Goal: Check status: Check status

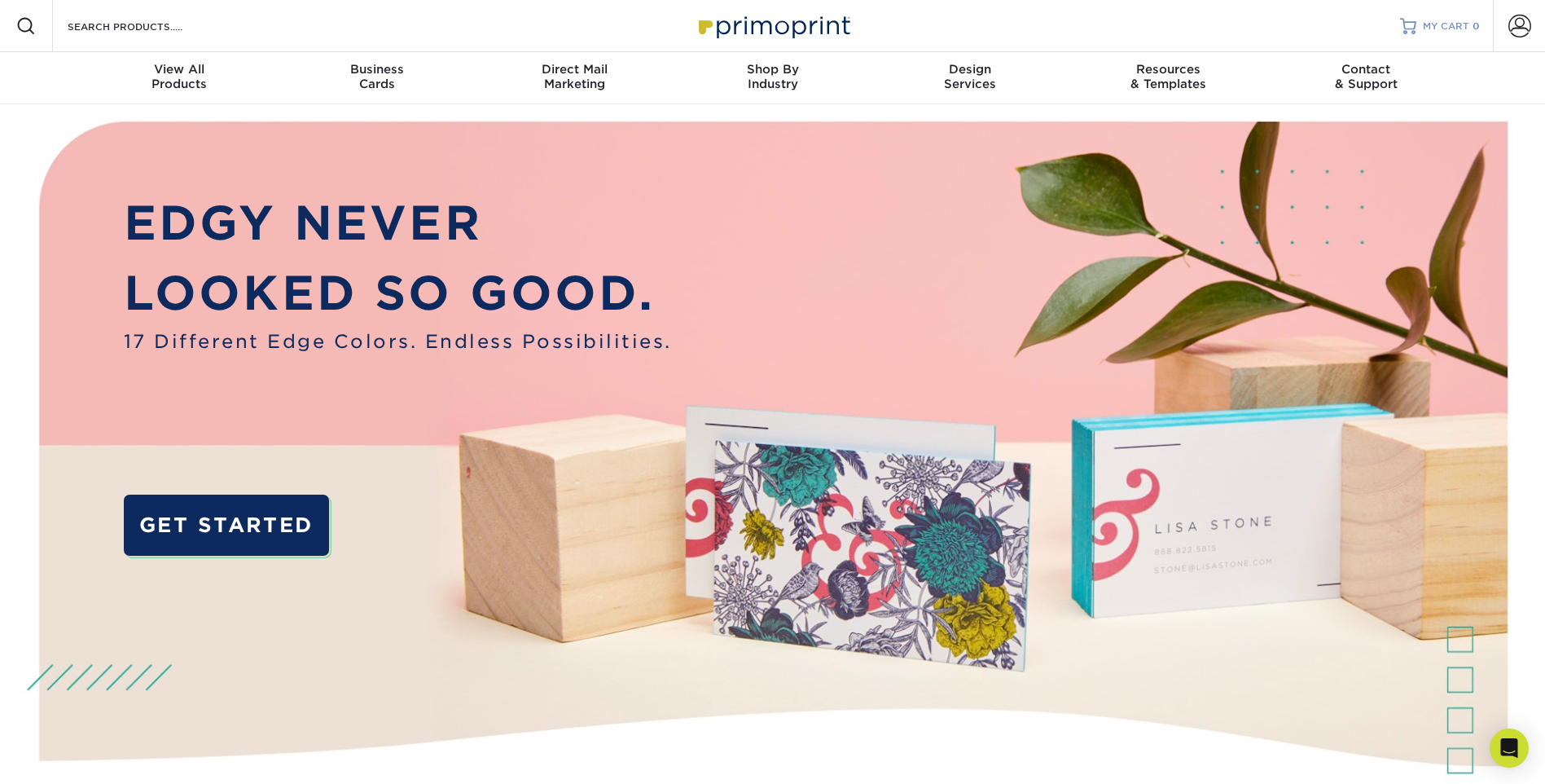
click at [1445, 23] on span "MY CART" at bounding box center [1446, 26] width 47 height 14
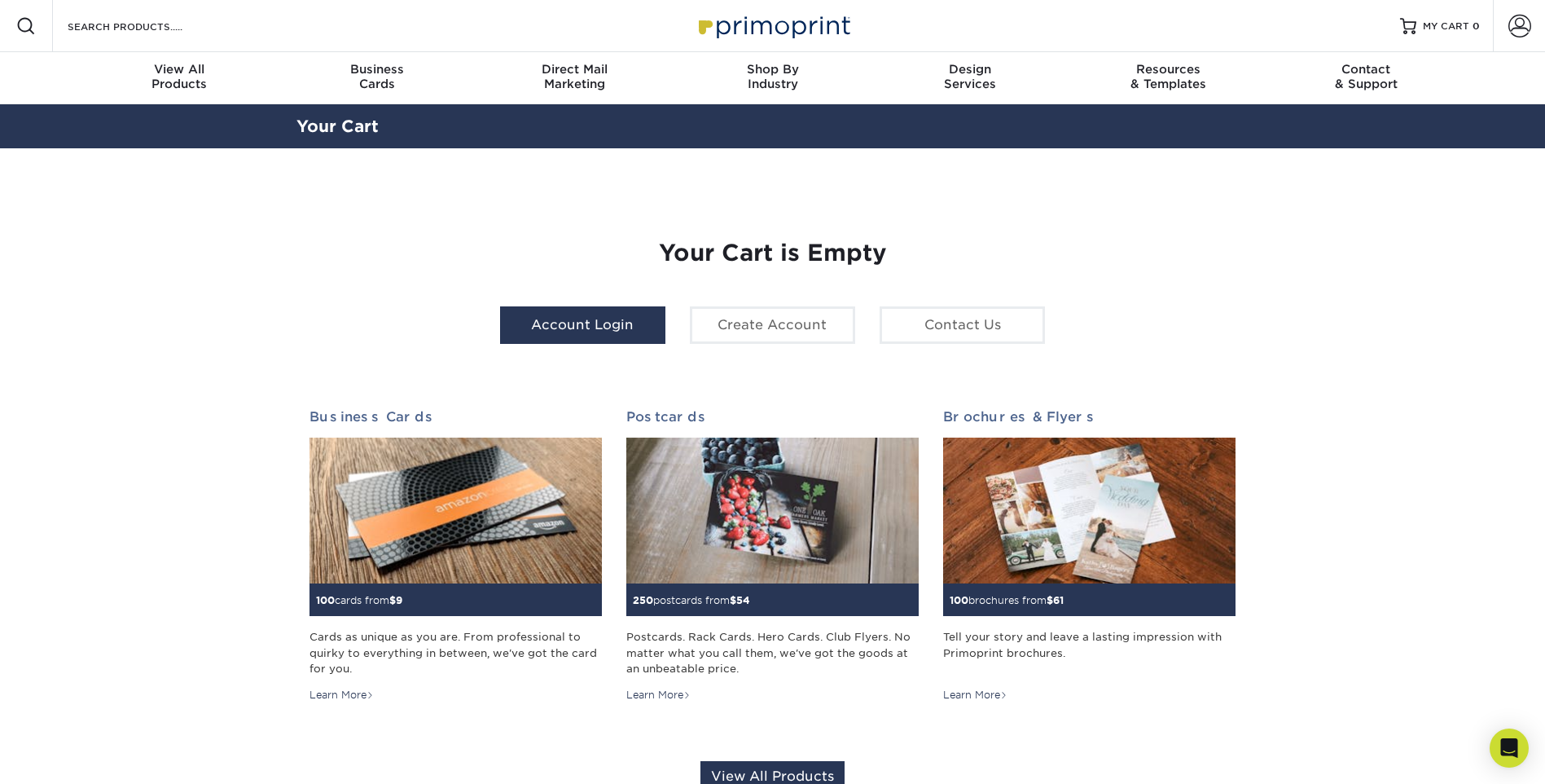
click at [630, 331] on link "Account Login" at bounding box center [582, 325] width 165 height 38
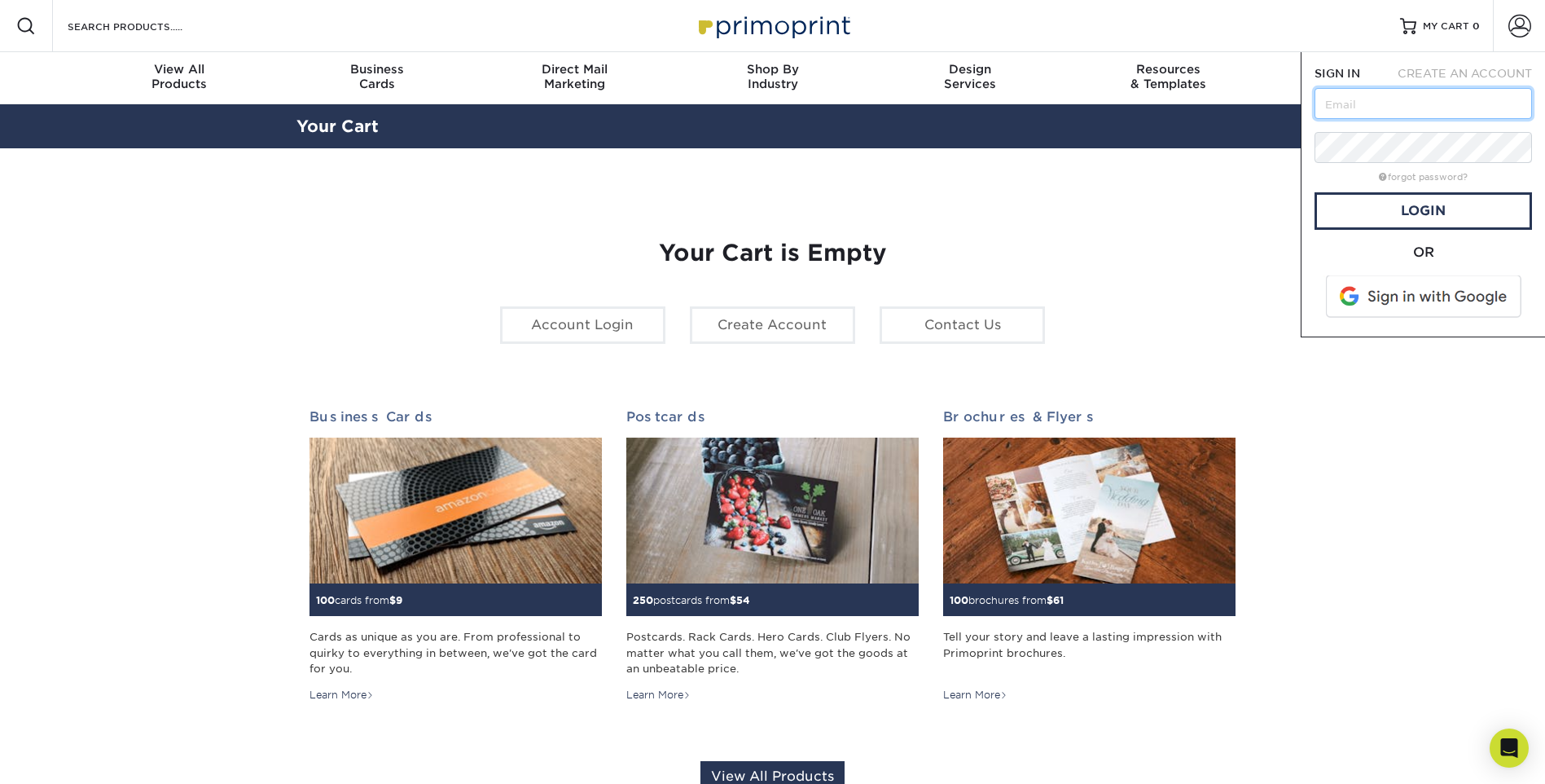
click at [1335, 107] on input "text" at bounding box center [1423, 103] width 218 height 31
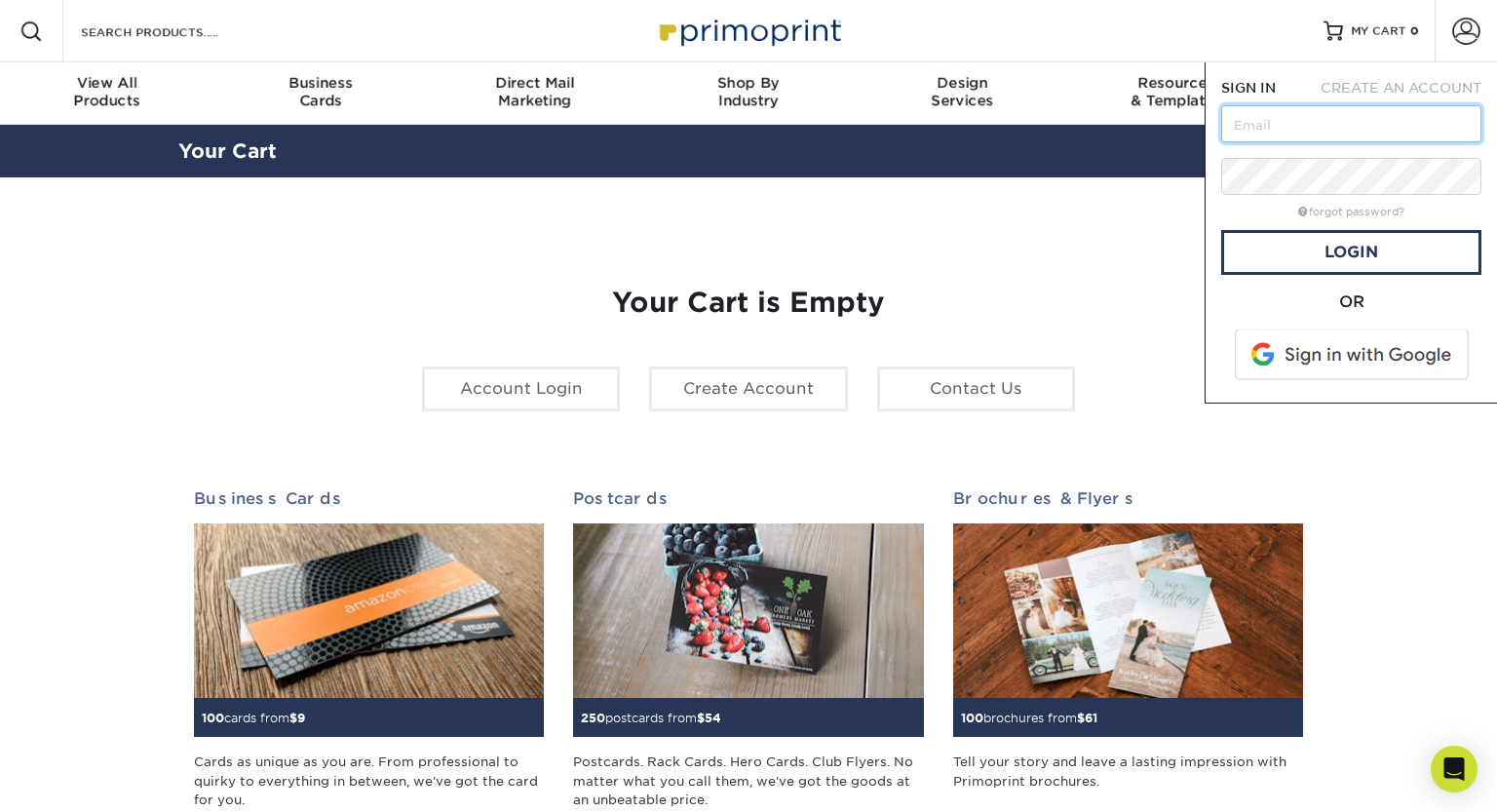
click at [1236, 122] on input "text" at bounding box center [1351, 124] width 260 height 37
paste input "[EMAIL_ADDRESS][DOMAIN_NAME]"
type input "[EMAIL_ADDRESS][DOMAIN_NAME]"
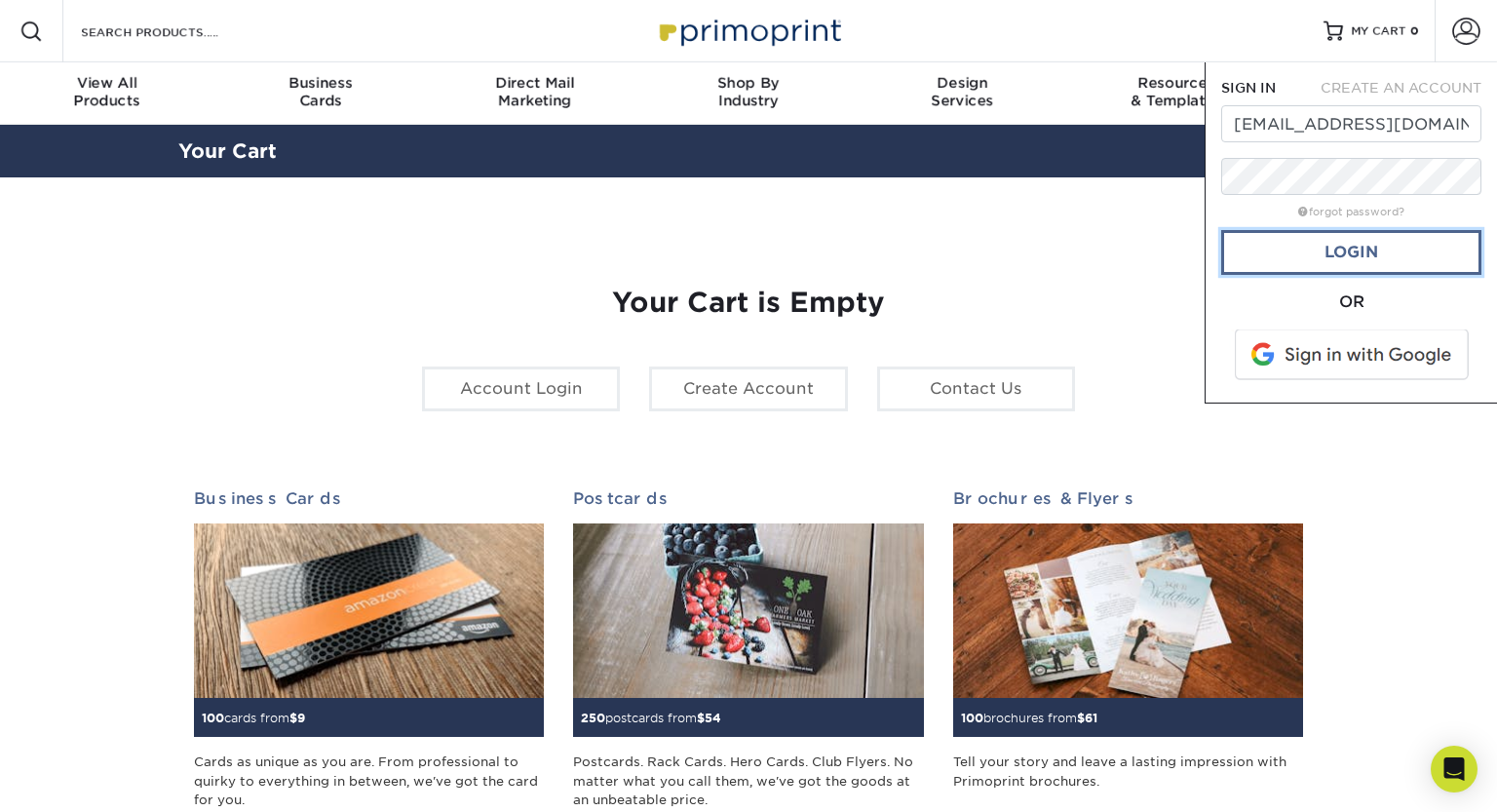
click at [1321, 247] on link "Login" at bounding box center [1351, 252] width 260 height 45
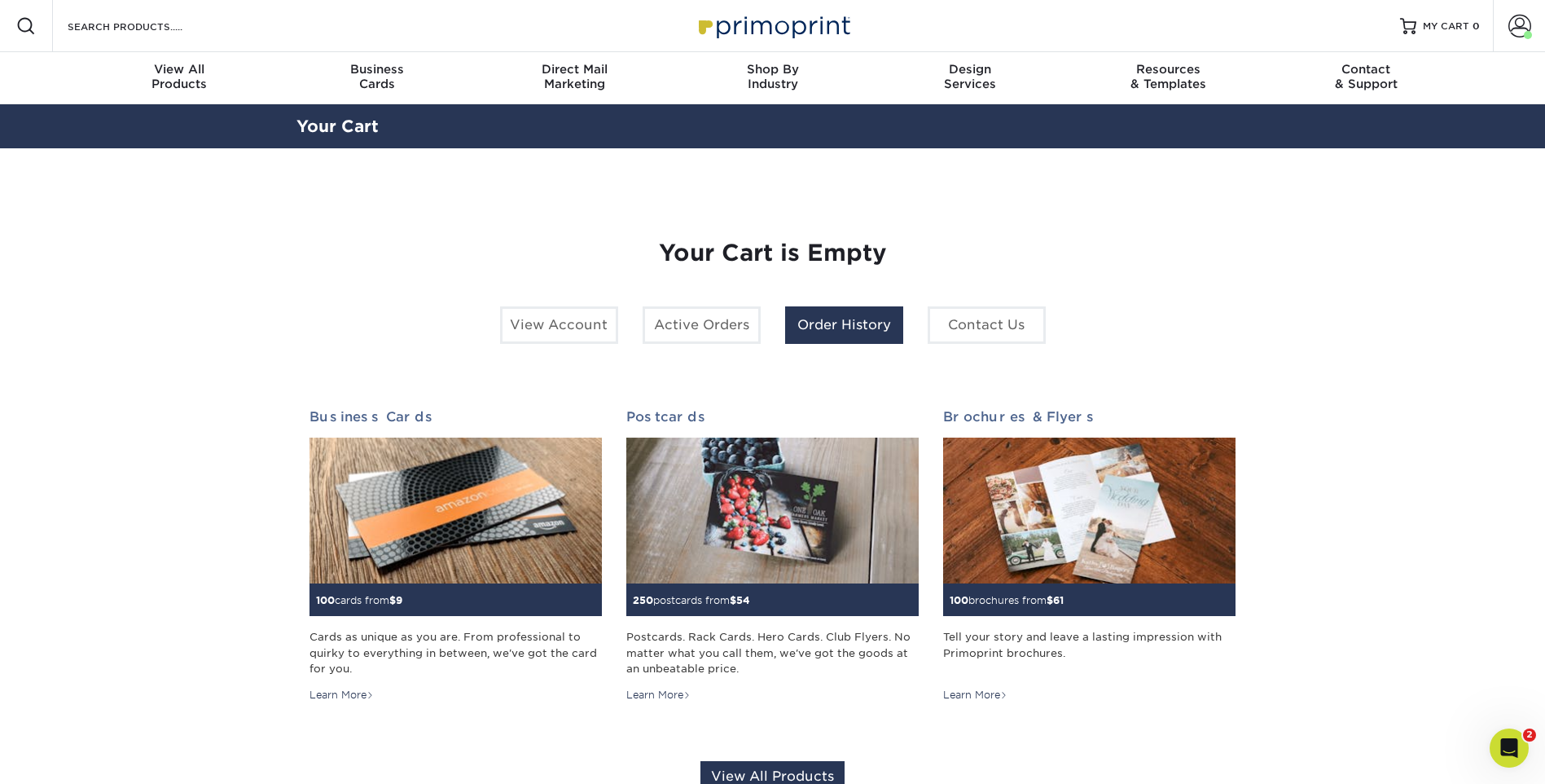
click at [835, 319] on link "Order History" at bounding box center [845, 325] width 118 height 38
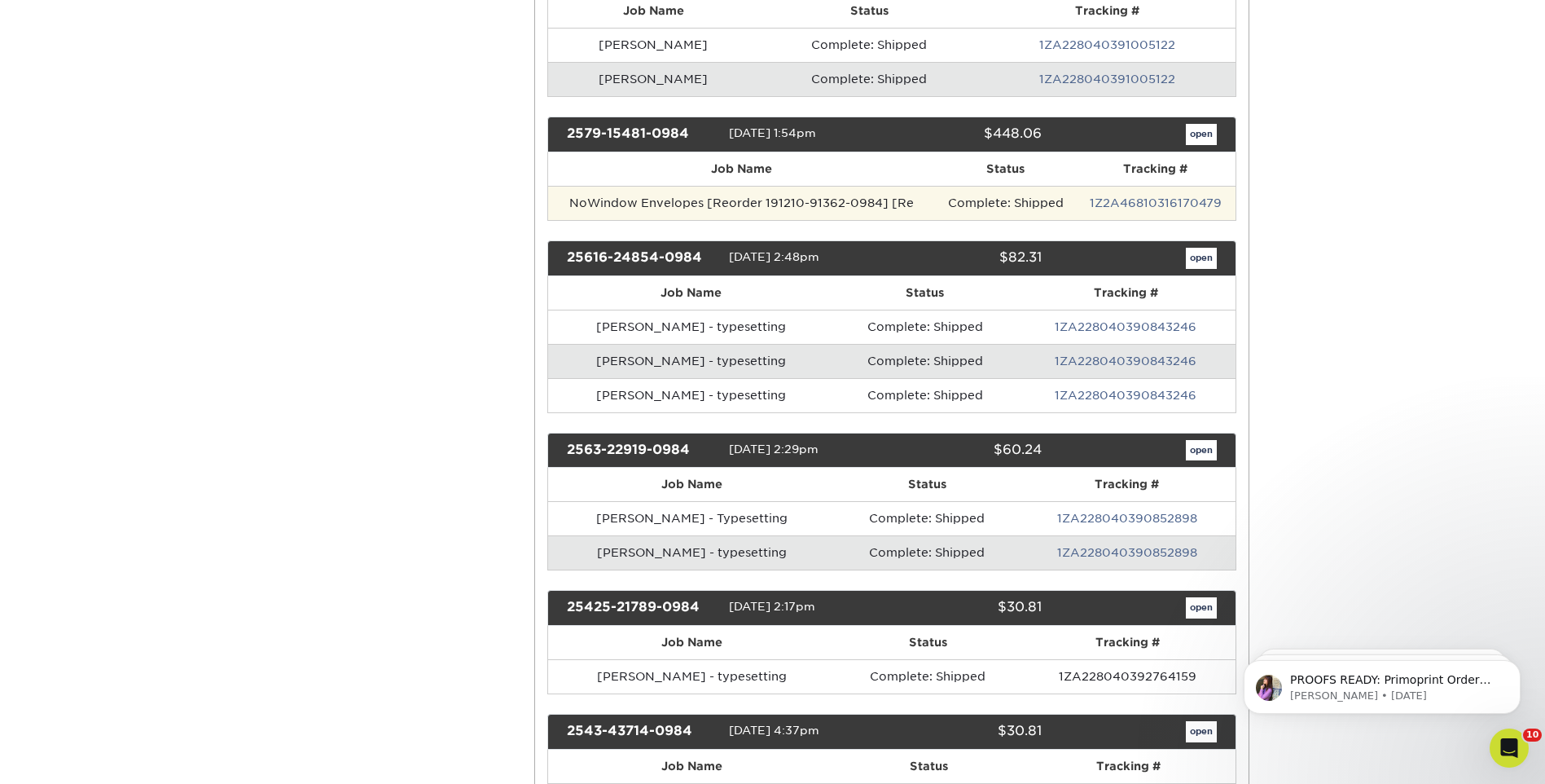
scroll to position [488, 0]
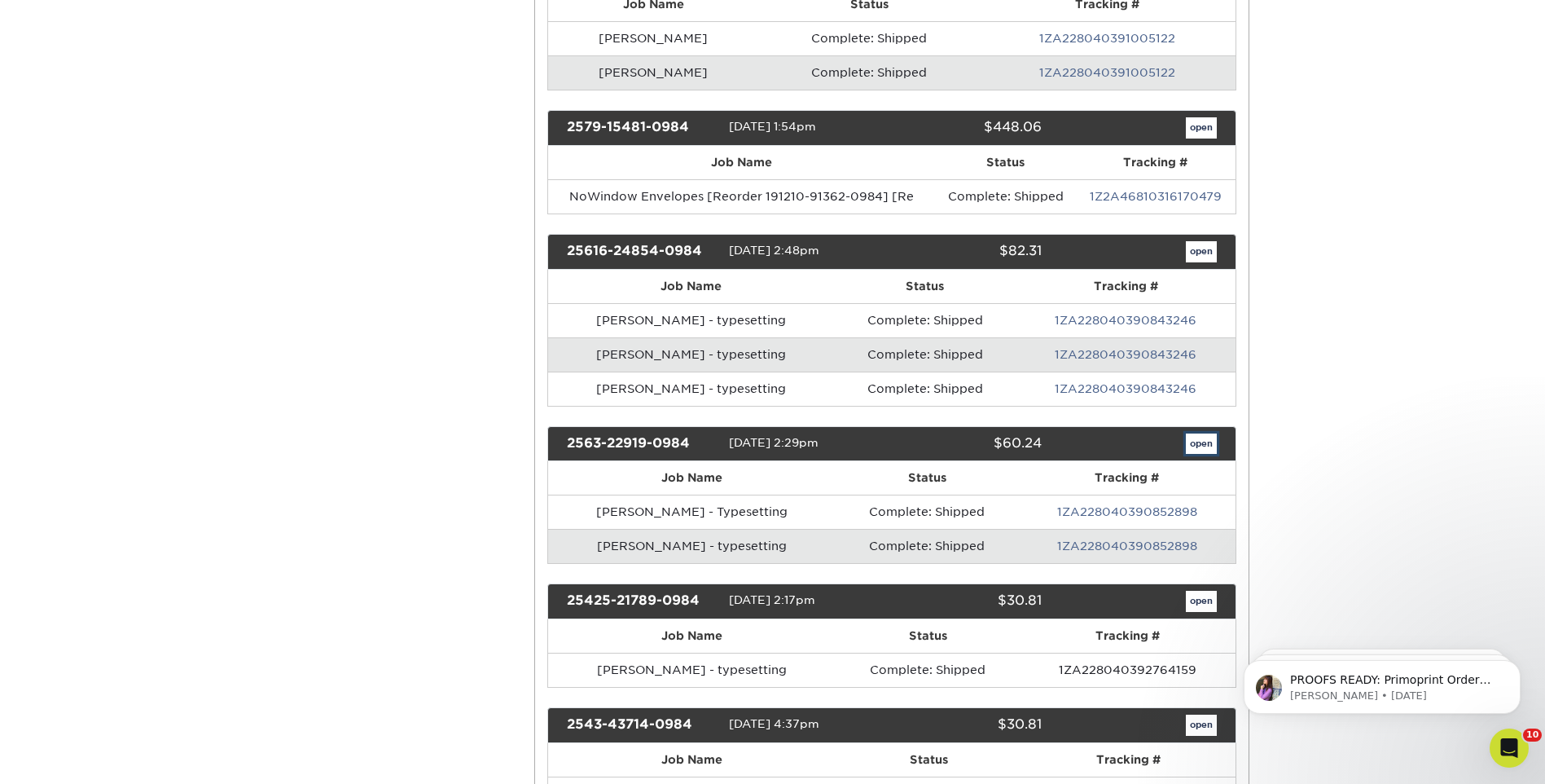
click at [1199, 447] on link "open" at bounding box center [1202, 444] width 31 height 21
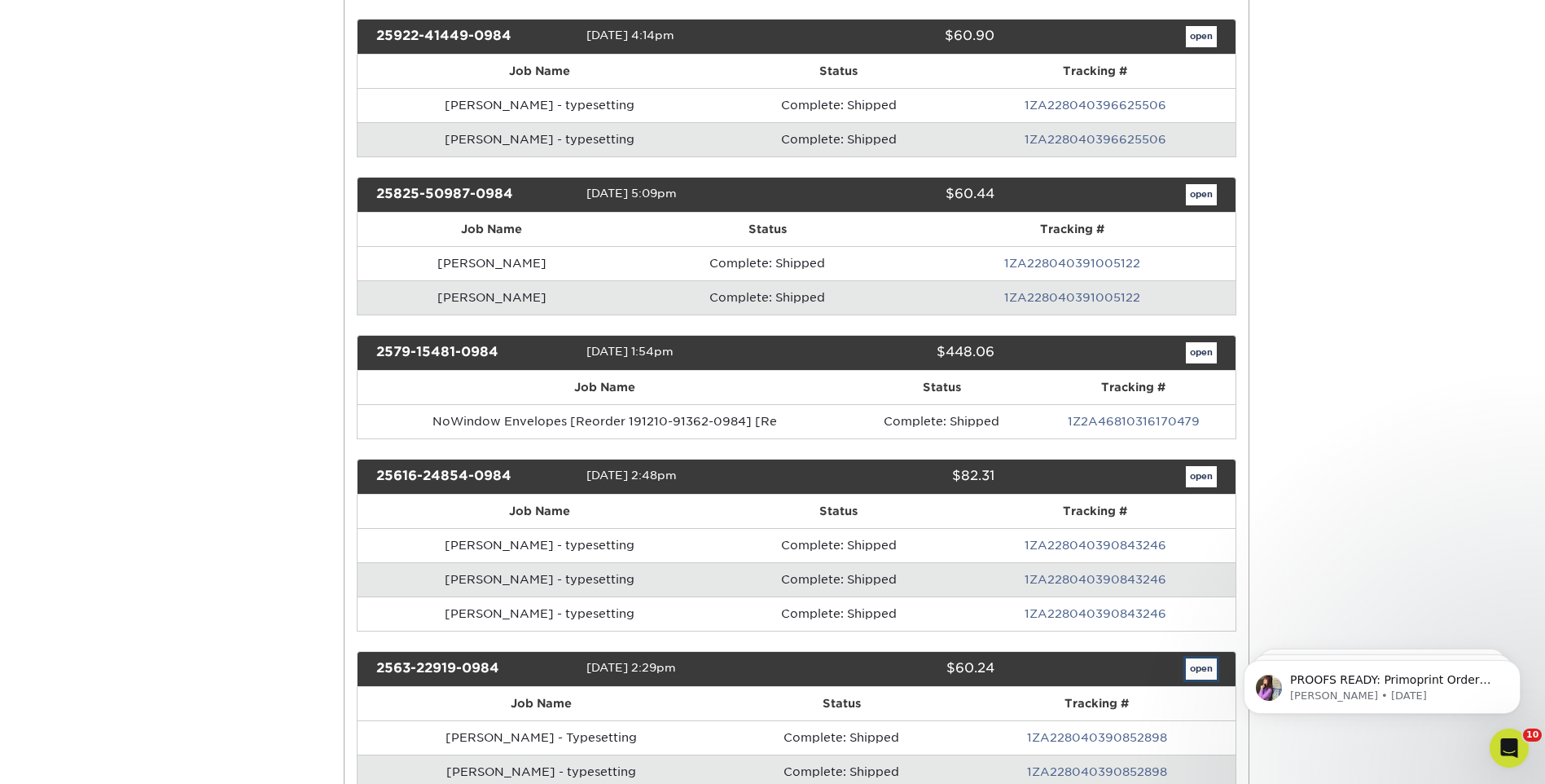
scroll to position [0, 0]
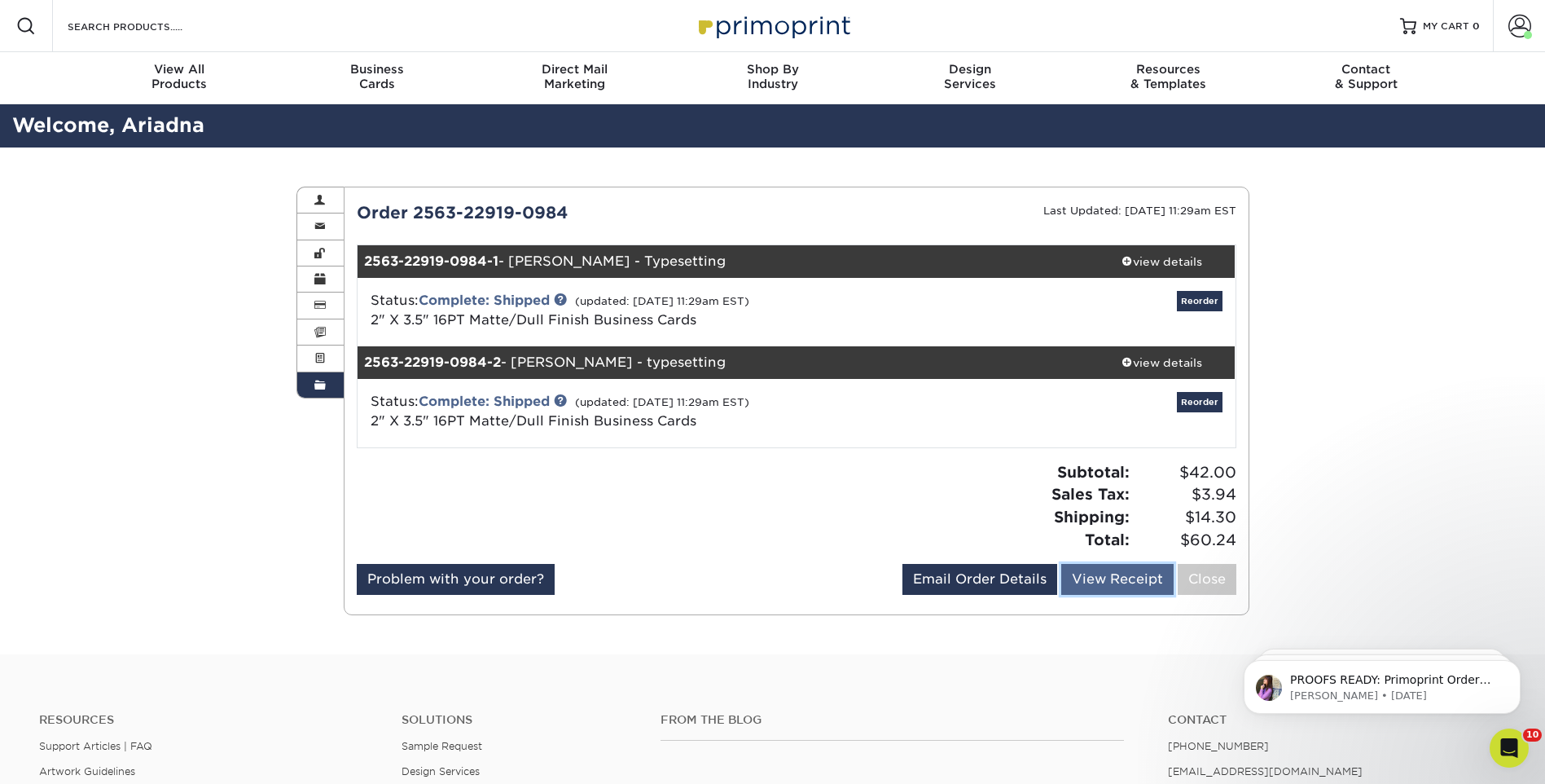
click at [1116, 583] on link "View Receipt" at bounding box center [1117, 580] width 112 height 31
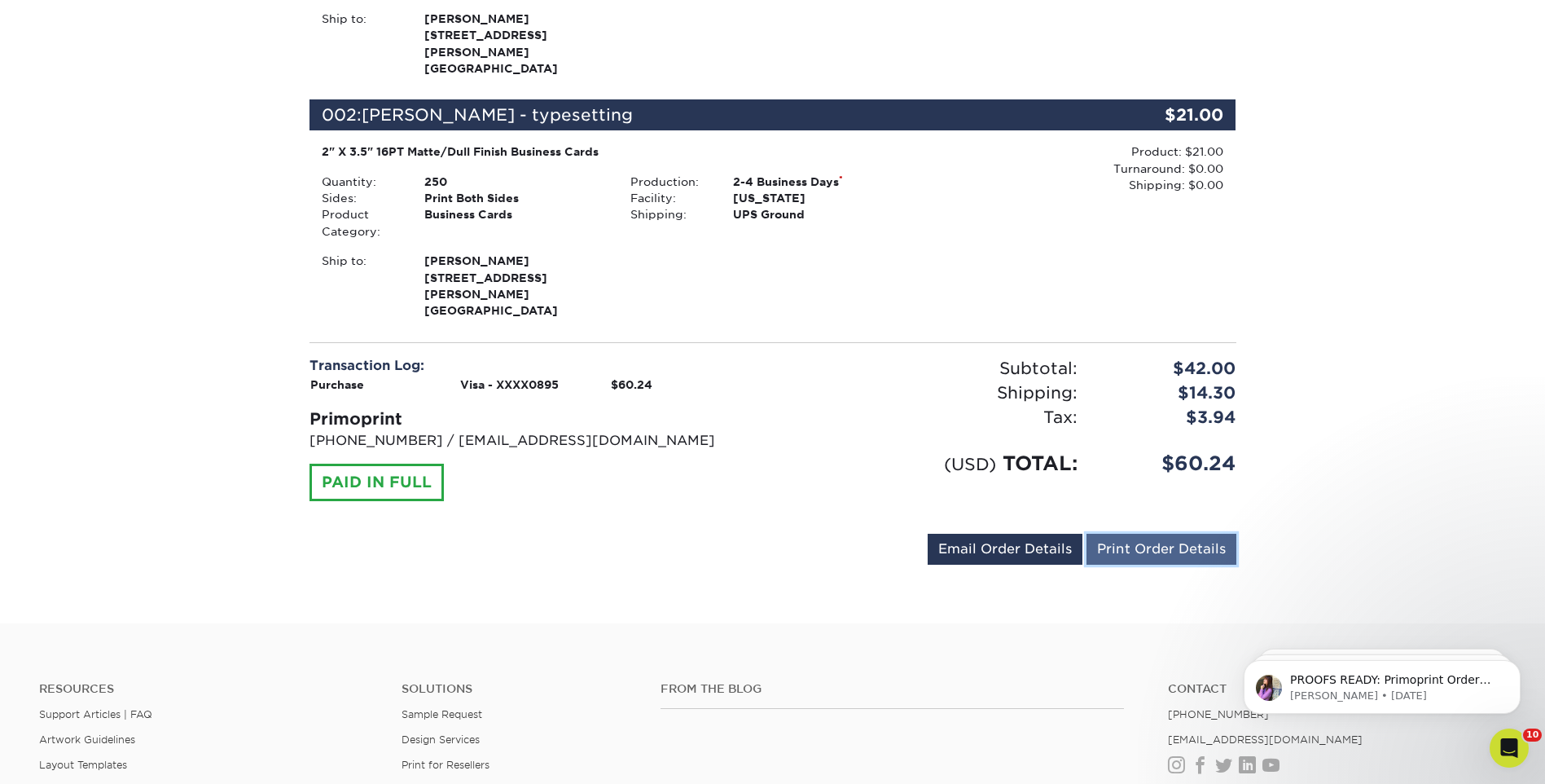
click at [1139, 534] on link "Print Order Details" at bounding box center [1162, 549] width 150 height 31
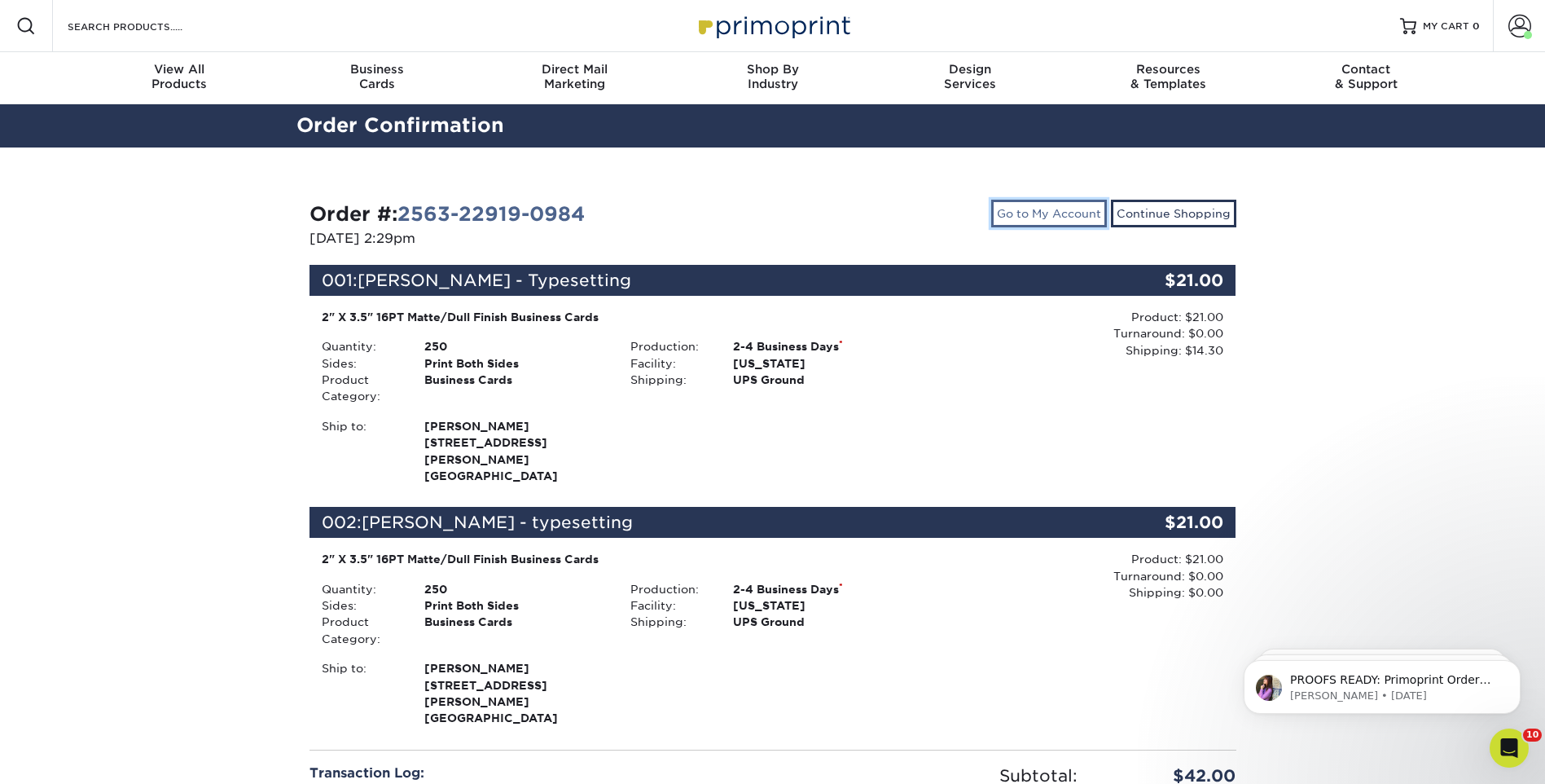
click at [1048, 213] on link "Go to My Account" at bounding box center [1049, 213] width 116 height 28
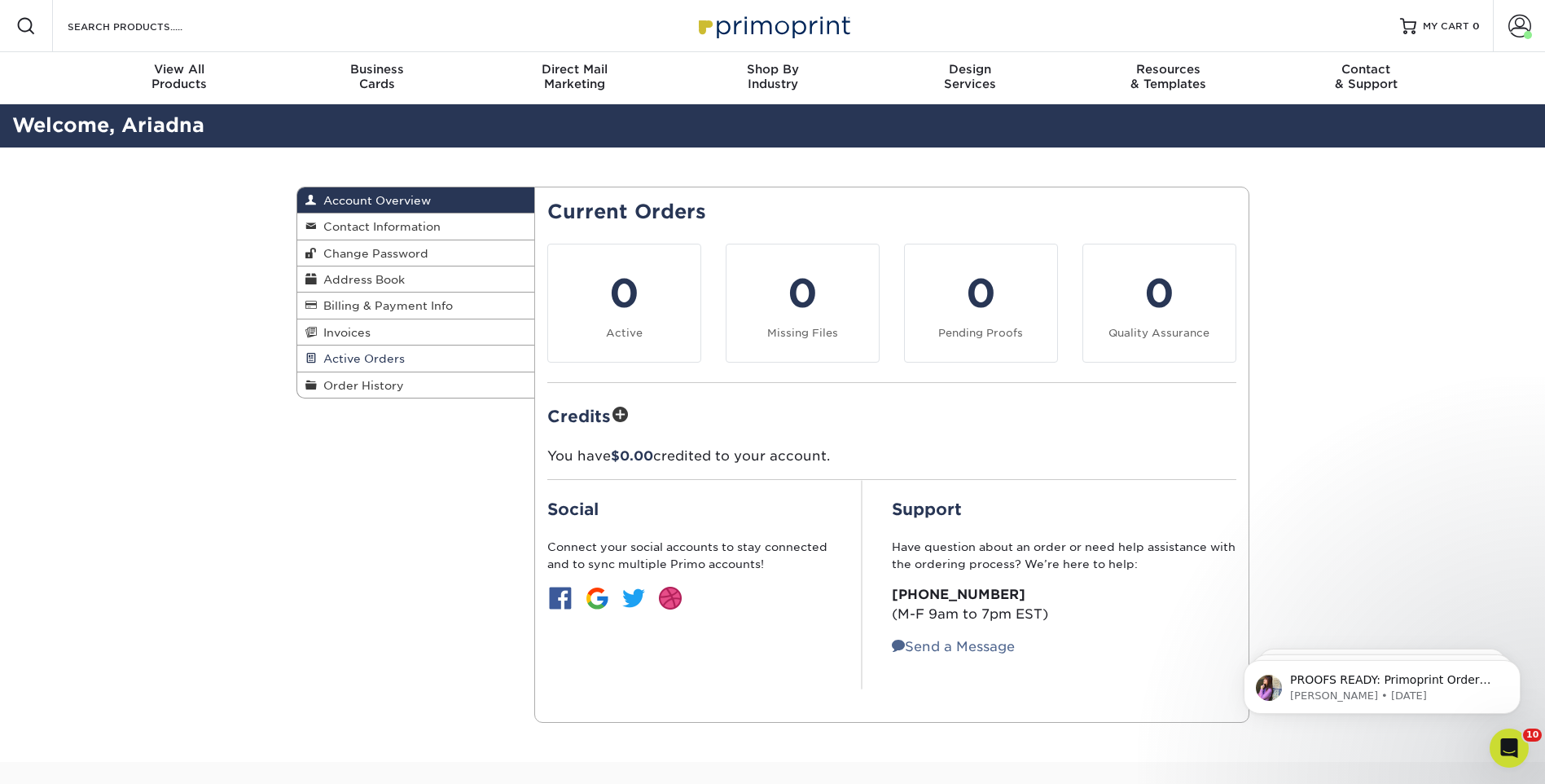
click at [371, 355] on span "Active Orders" at bounding box center [360, 359] width 88 height 13
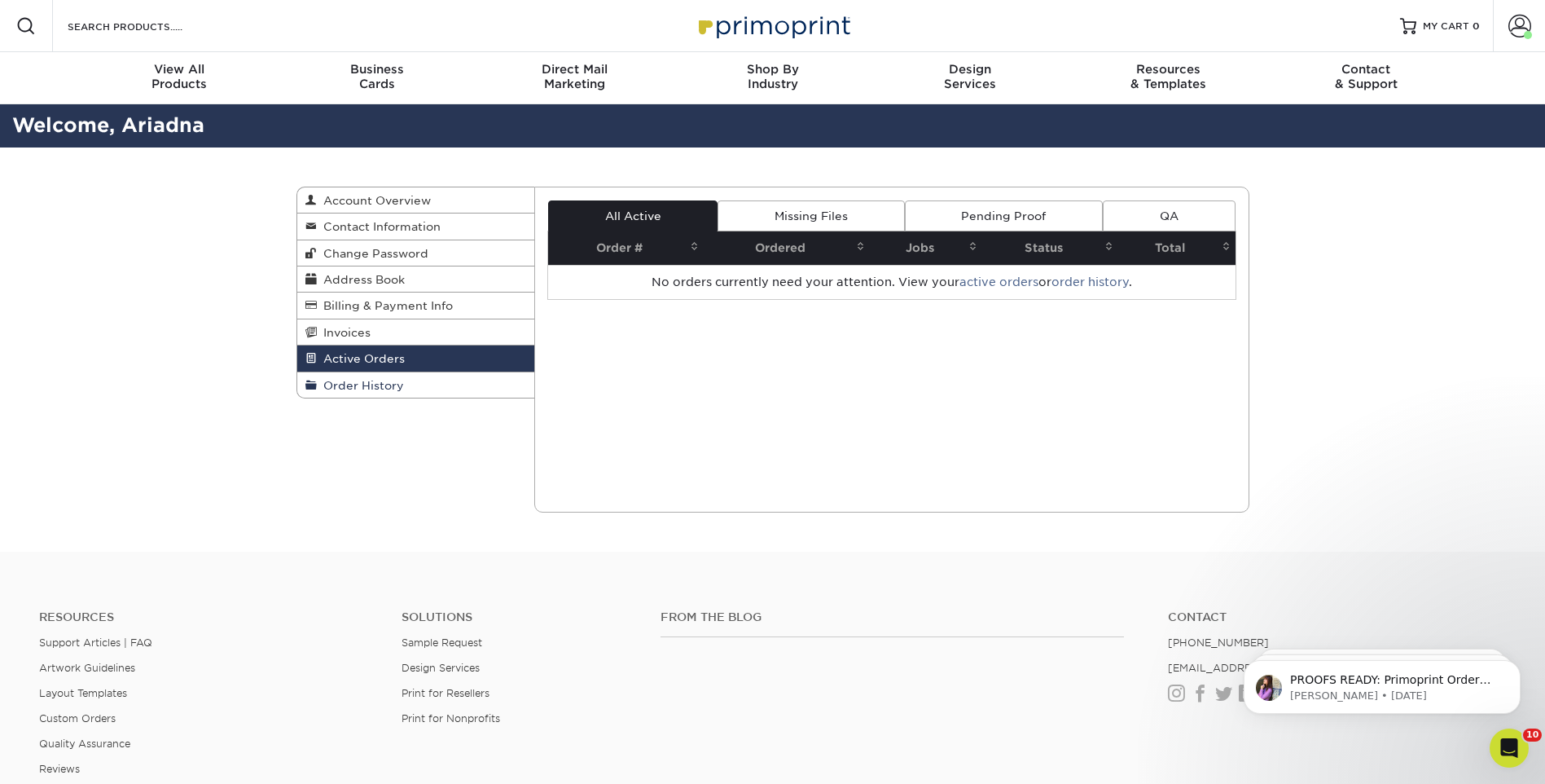
click at [364, 383] on span "Order History" at bounding box center [360, 385] width 87 height 13
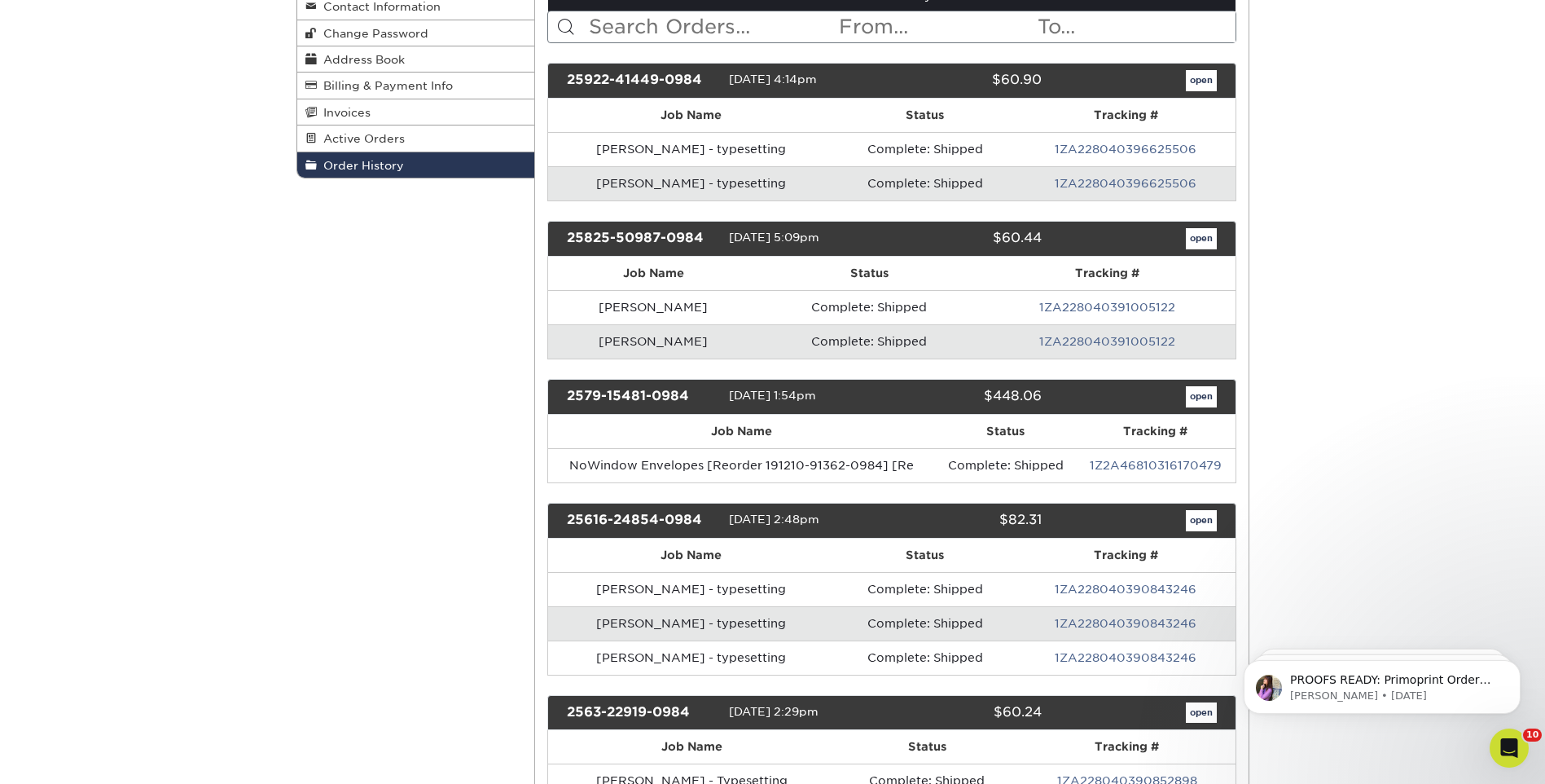
scroll to position [245, 0]
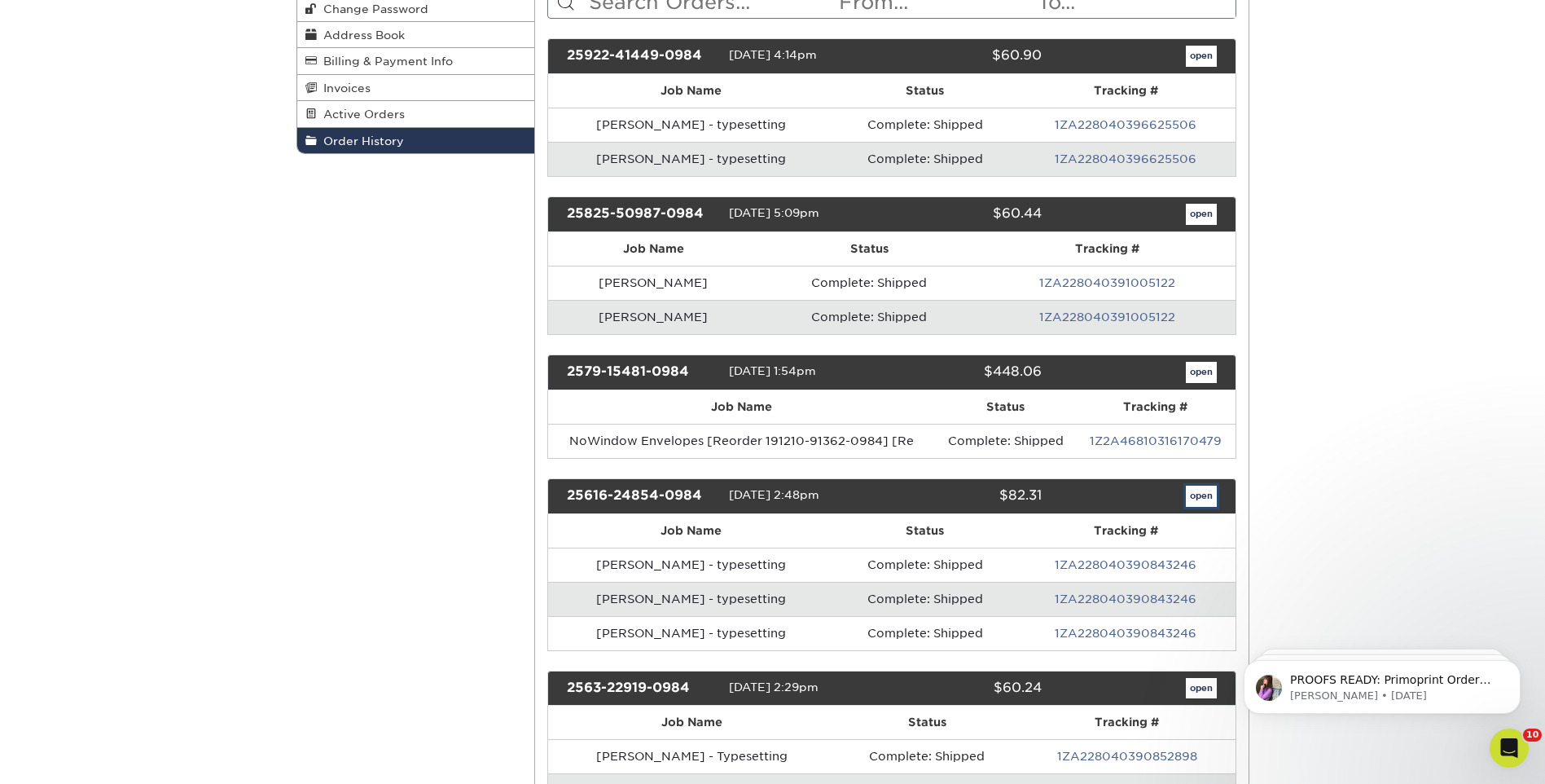
click at [1204, 488] on link "open" at bounding box center [1202, 496] width 31 height 21
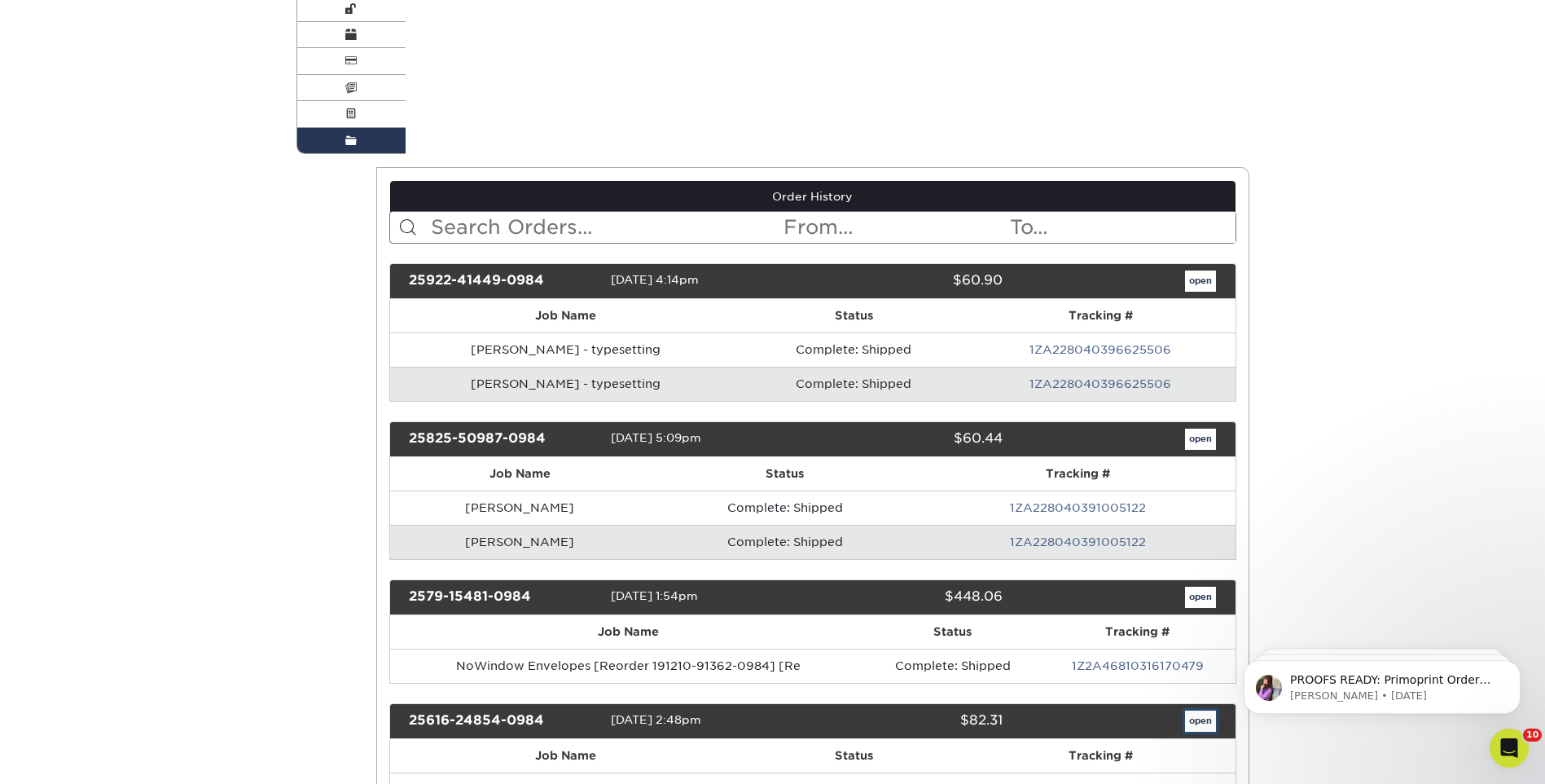
scroll to position [0, 0]
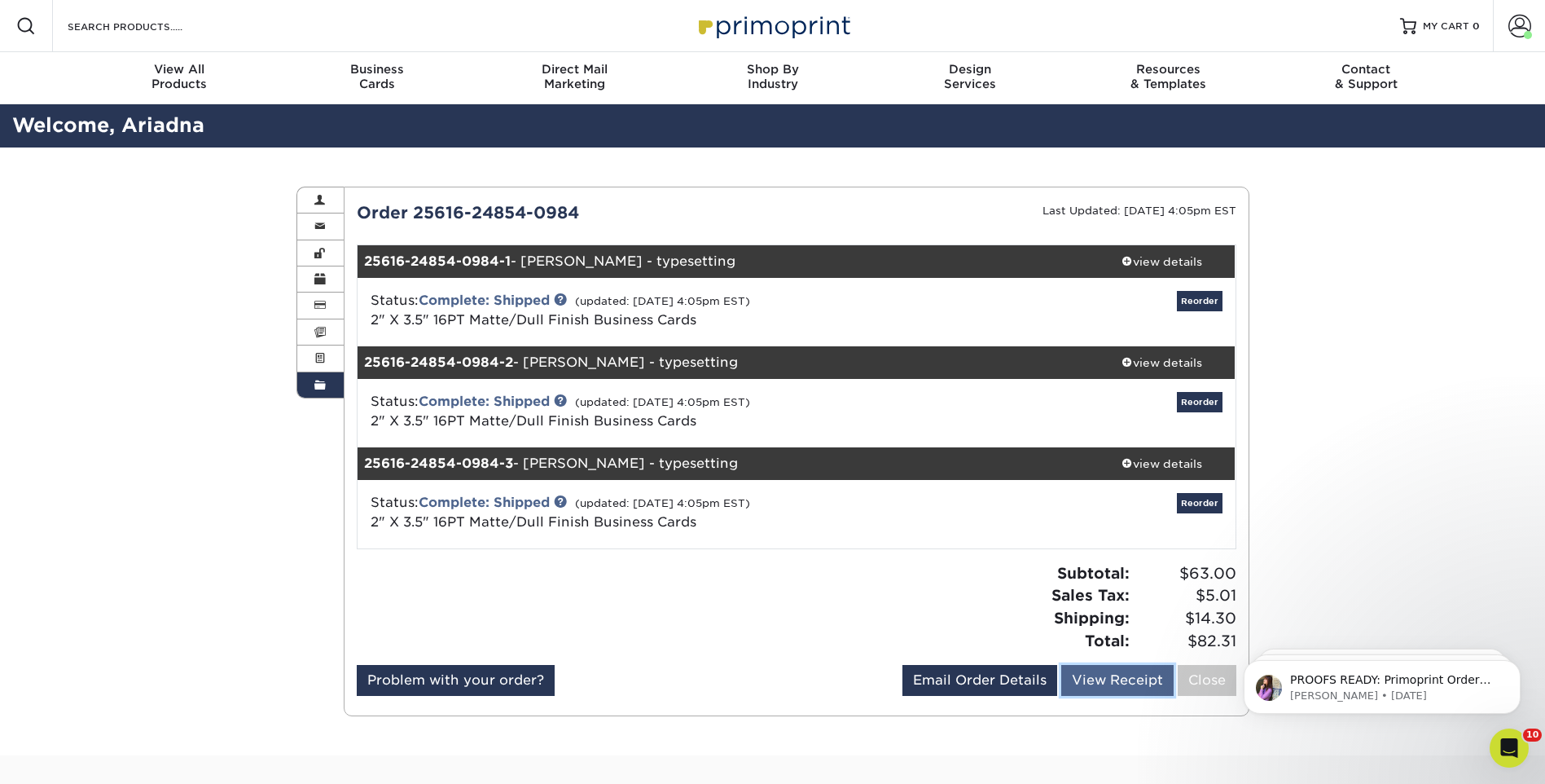
click at [1110, 680] on link "View Receipt" at bounding box center [1117, 681] width 112 height 31
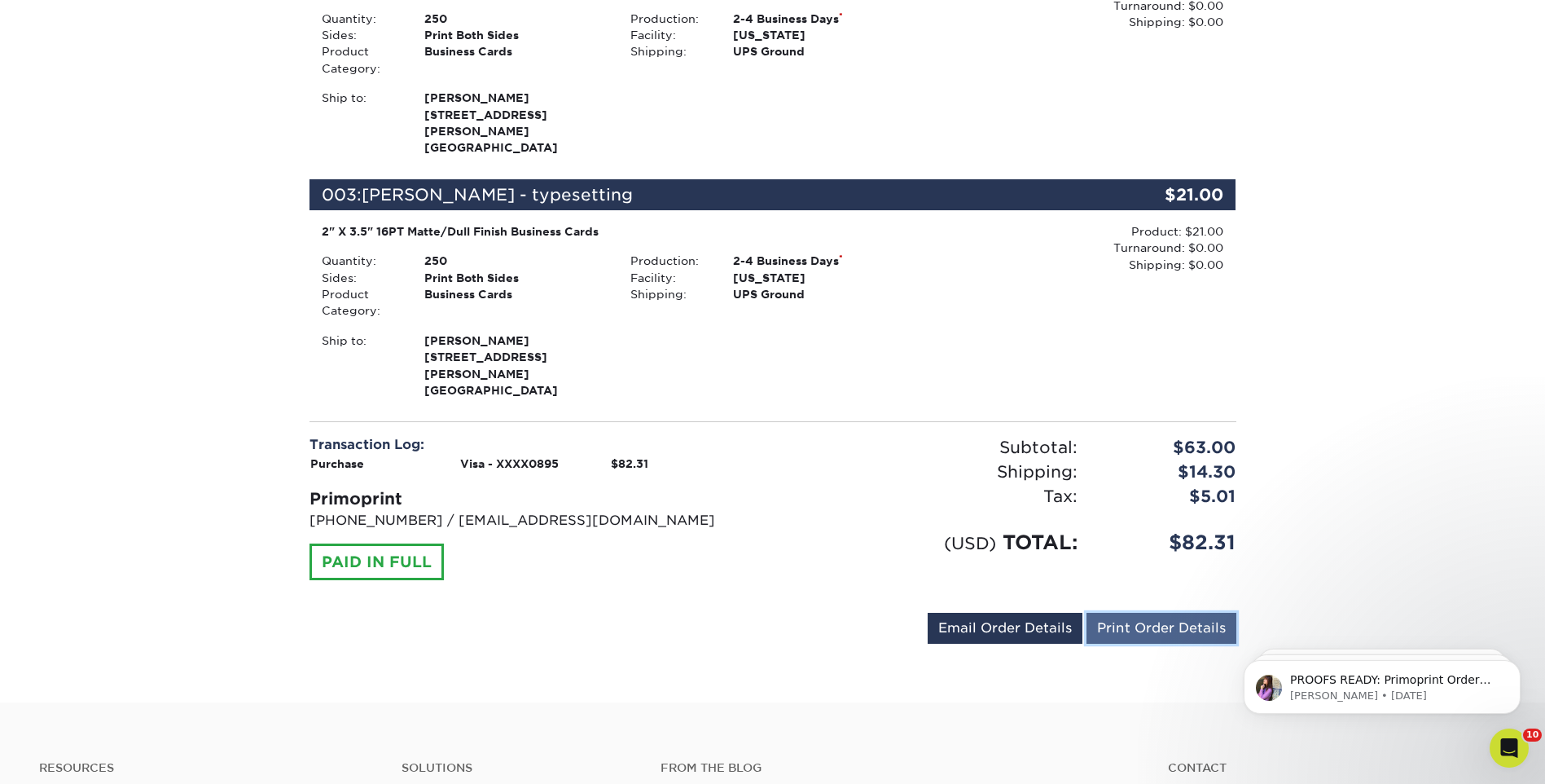
click at [1188, 612] on link "Print Order Details" at bounding box center [1162, 628] width 150 height 31
